Goal: Transaction & Acquisition: Purchase product/service

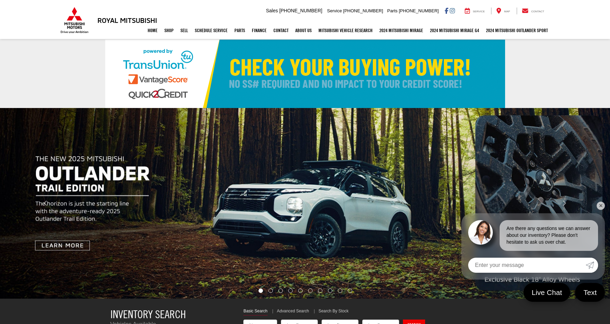
select select "Mitsubishi"
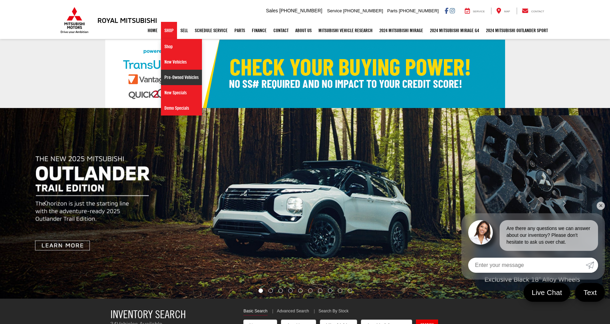
click at [176, 76] on link "Pre-Owned Vehicles" at bounding box center [181, 77] width 41 height 15
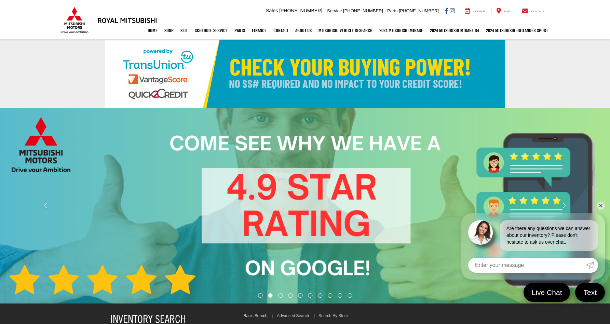
click at [601, 207] on link "✕" at bounding box center [601, 206] width 8 height 8
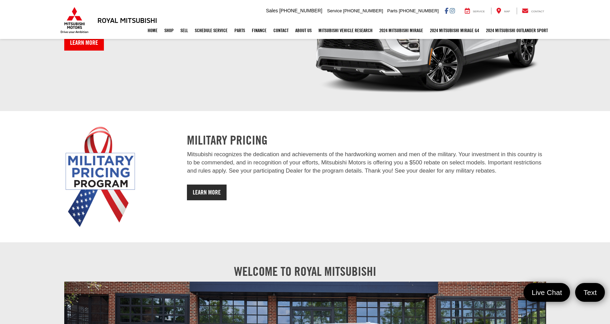
scroll to position [816, 0]
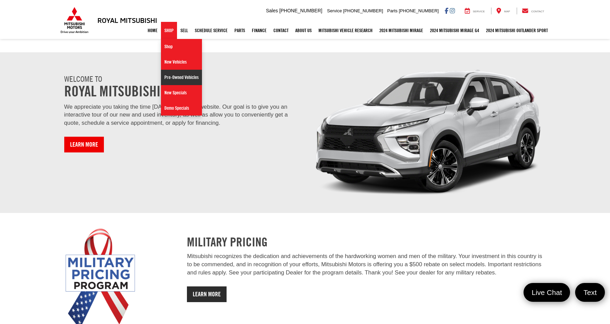
click at [171, 75] on link "Pre-Owned Vehicles" at bounding box center [181, 77] width 41 height 15
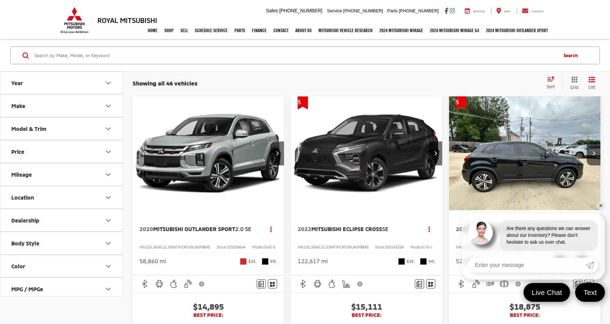
click at [600, 205] on link "✕" at bounding box center [601, 206] width 8 height 8
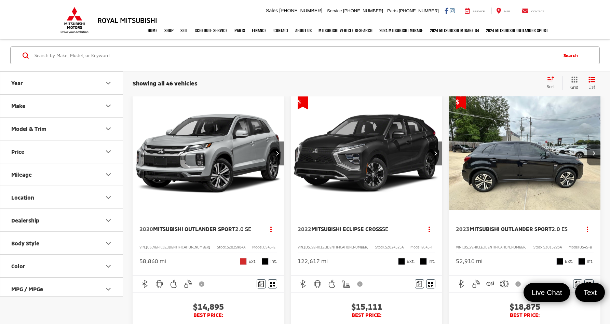
click at [551, 85] on span "Sort" at bounding box center [551, 86] width 8 height 5
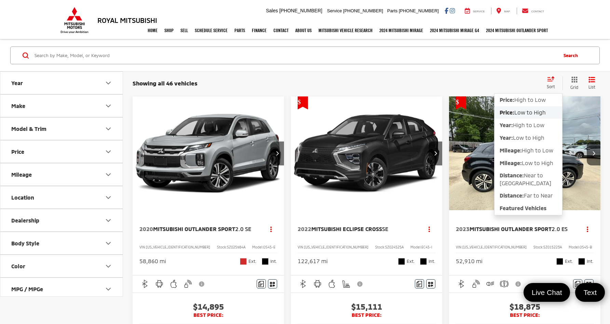
click at [532, 113] on span "Low to High" at bounding box center [530, 112] width 31 height 6
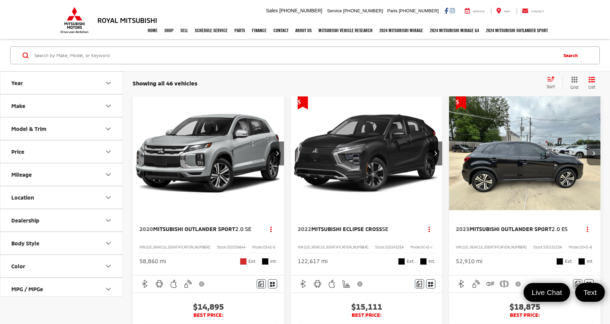
click at [593, 155] on icon "Next image" at bounding box center [594, 153] width 3 height 5
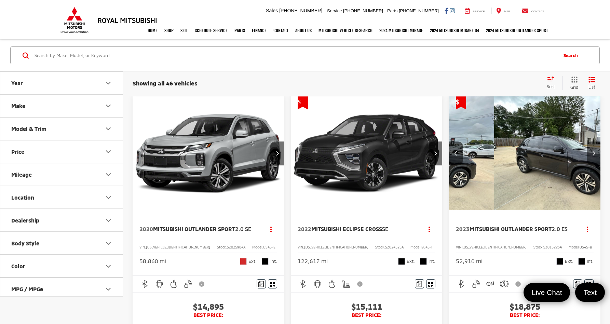
scroll to position [0, 153]
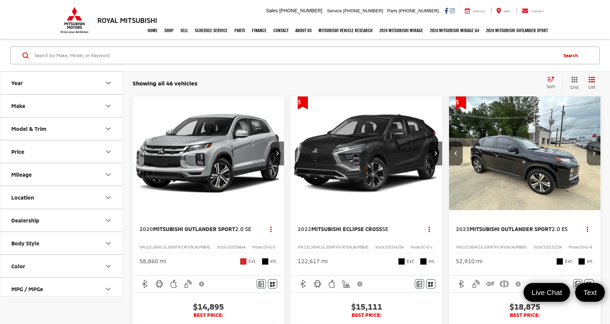
click at [593, 155] on icon "Next image" at bounding box center [594, 153] width 3 height 5
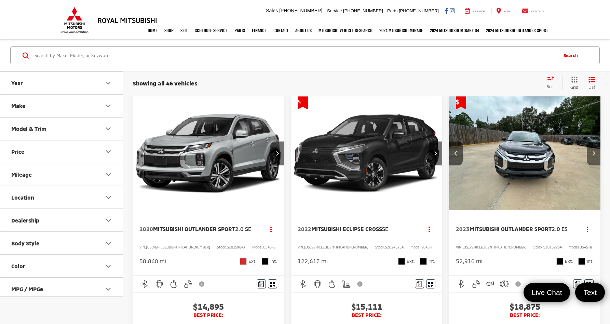
click at [593, 155] on icon "Next image" at bounding box center [594, 153] width 3 height 5
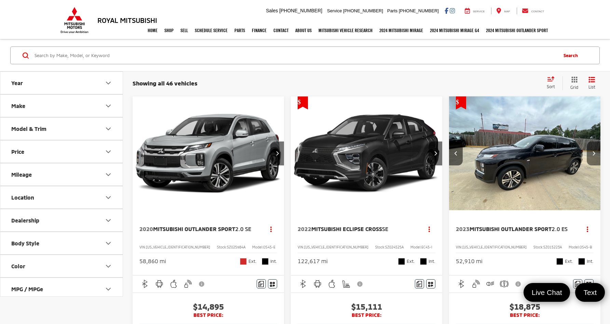
click at [593, 155] on icon "Next image" at bounding box center [594, 153] width 3 height 5
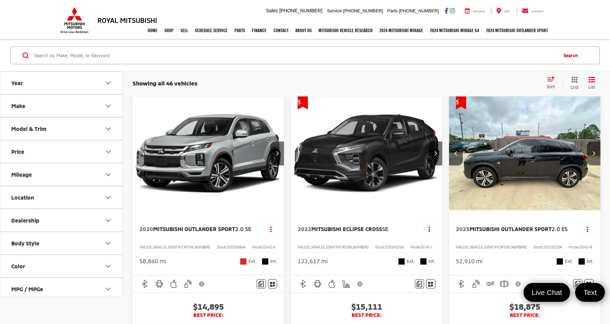
click at [593, 155] on icon "Next image" at bounding box center [594, 153] width 3 height 5
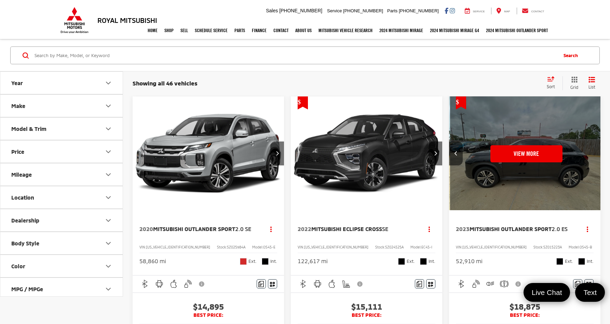
scroll to position [0, 763]
click at [593, 155] on div "View More" at bounding box center [525, 153] width 153 height 115
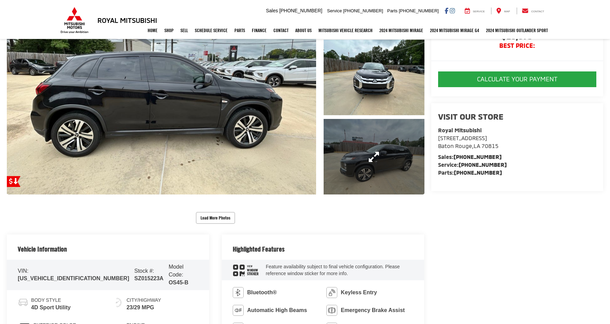
click at [381, 179] on link "Expand Photo 3" at bounding box center [374, 157] width 101 height 76
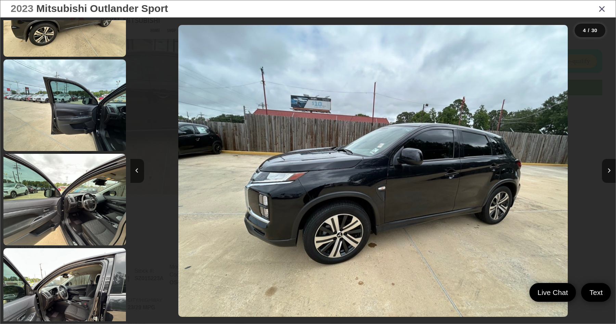
scroll to position [748, 0]
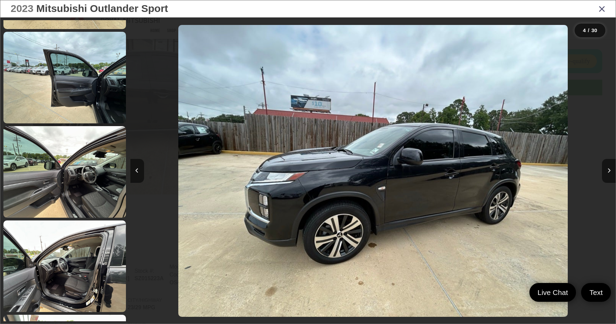
click at [603, 9] on icon "Close gallery" at bounding box center [601, 8] width 7 height 9
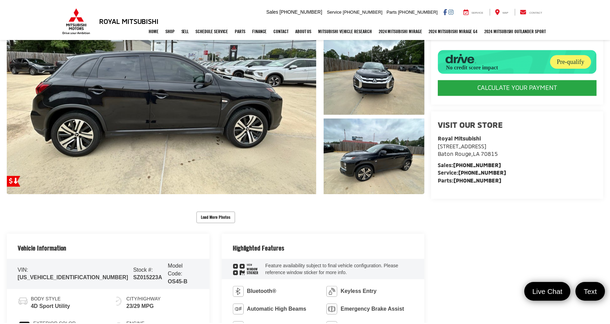
scroll to position [137, 0]
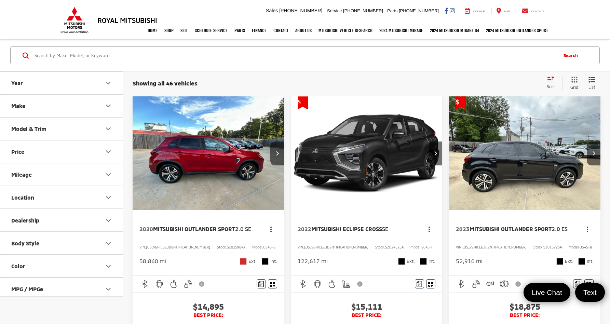
click at [550, 80] on icon "Select sort value" at bounding box center [552, 78] width 8 height 5
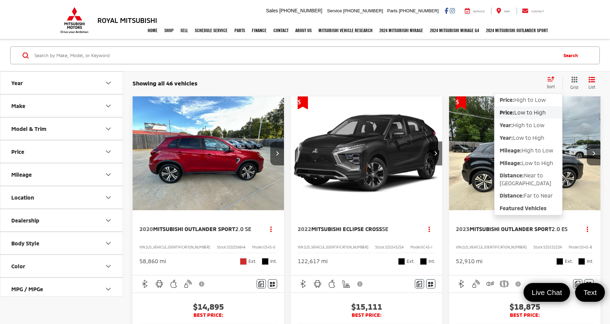
click at [534, 112] on span "Low to High" at bounding box center [530, 112] width 31 height 6
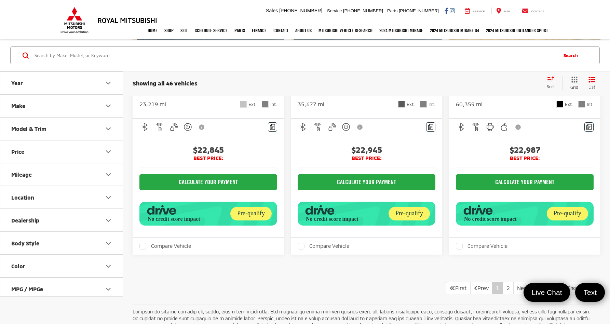
scroll to position [2560, 0]
